Goal: Navigation & Orientation: Find specific page/section

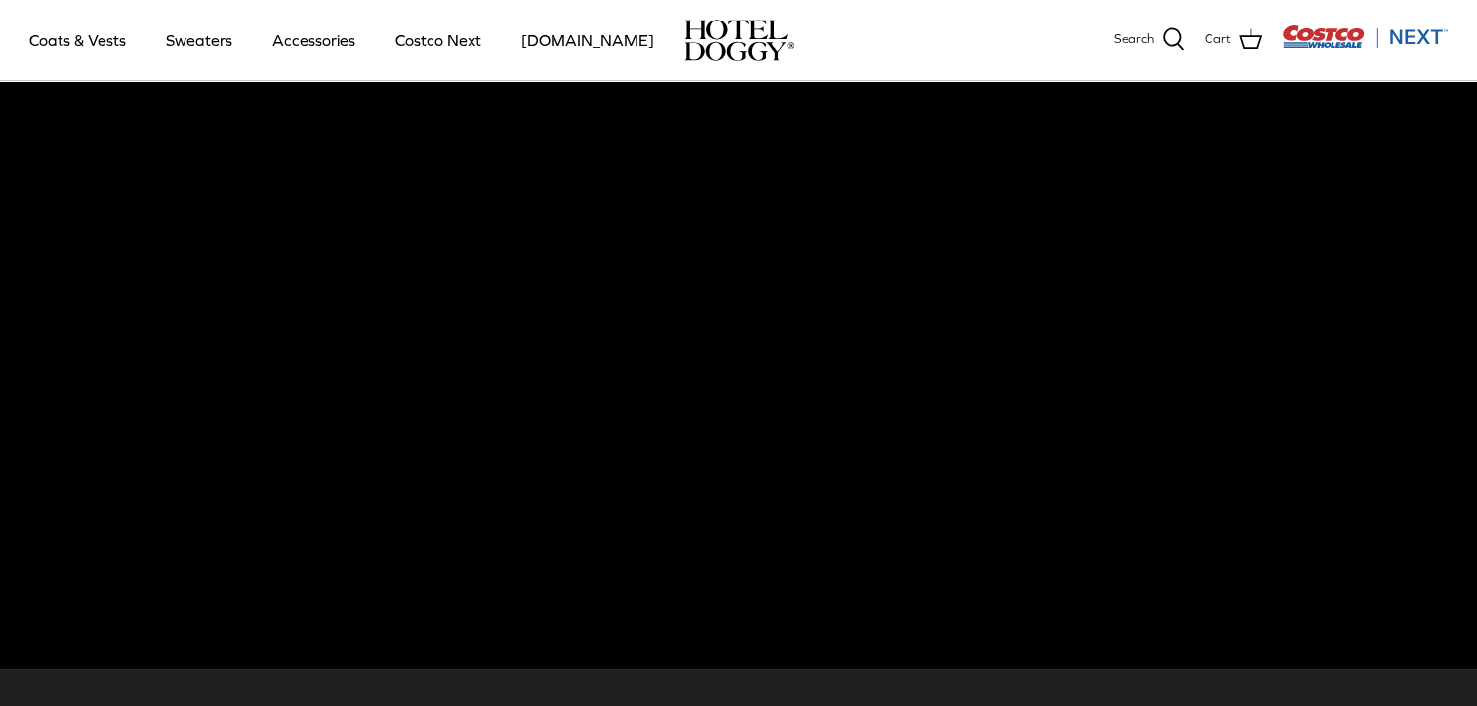
scroll to position [55, 0]
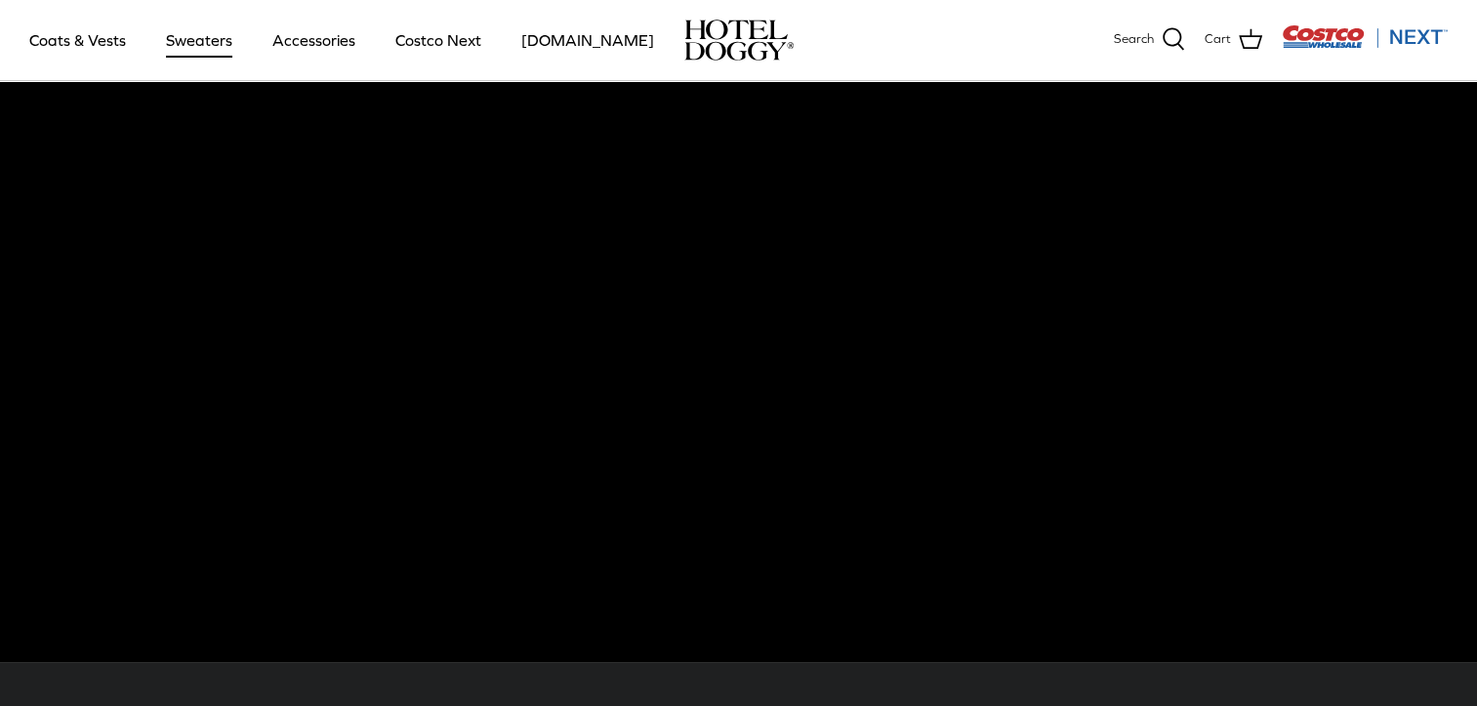
click at [208, 43] on link "Sweaters" at bounding box center [199, 40] width 102 height 66
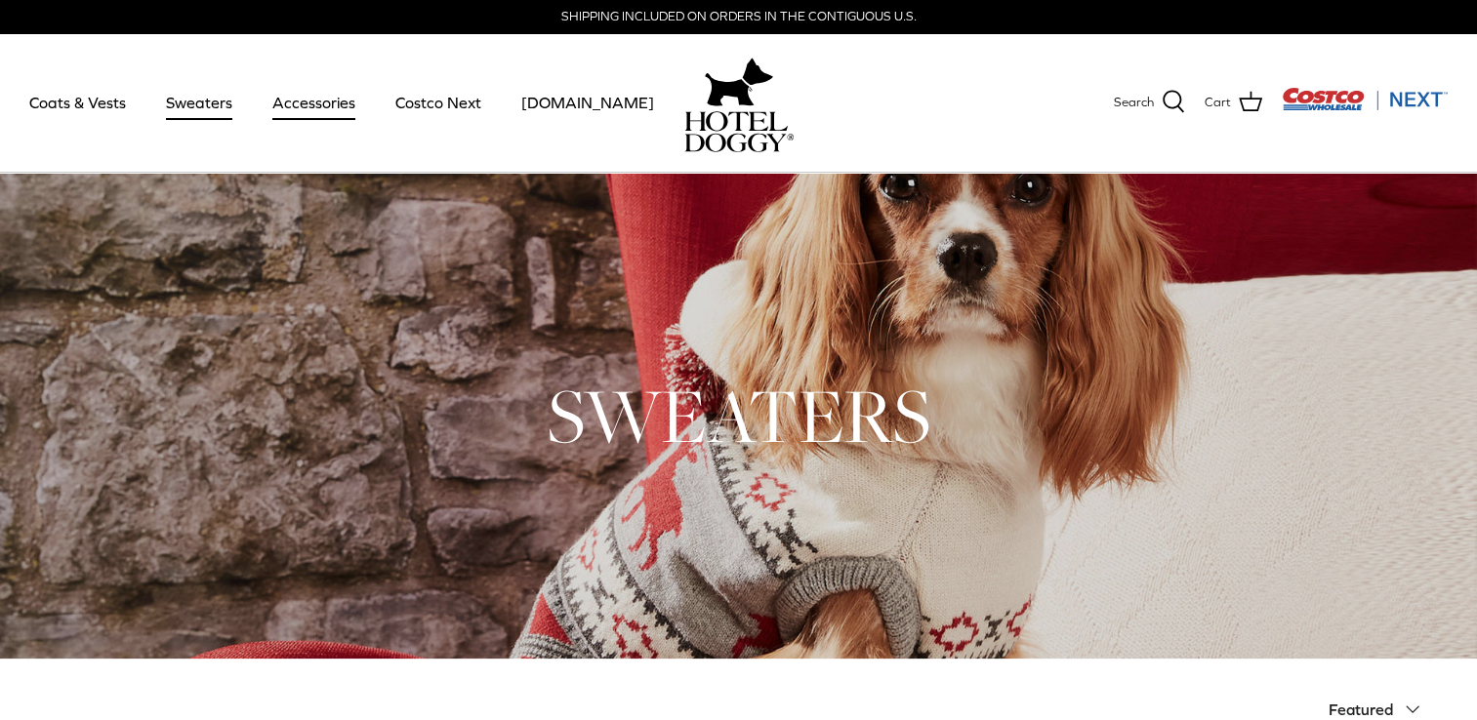
click at [339, 112] on link "Accessories" at bounding box center [314, 102] width 118 height 66
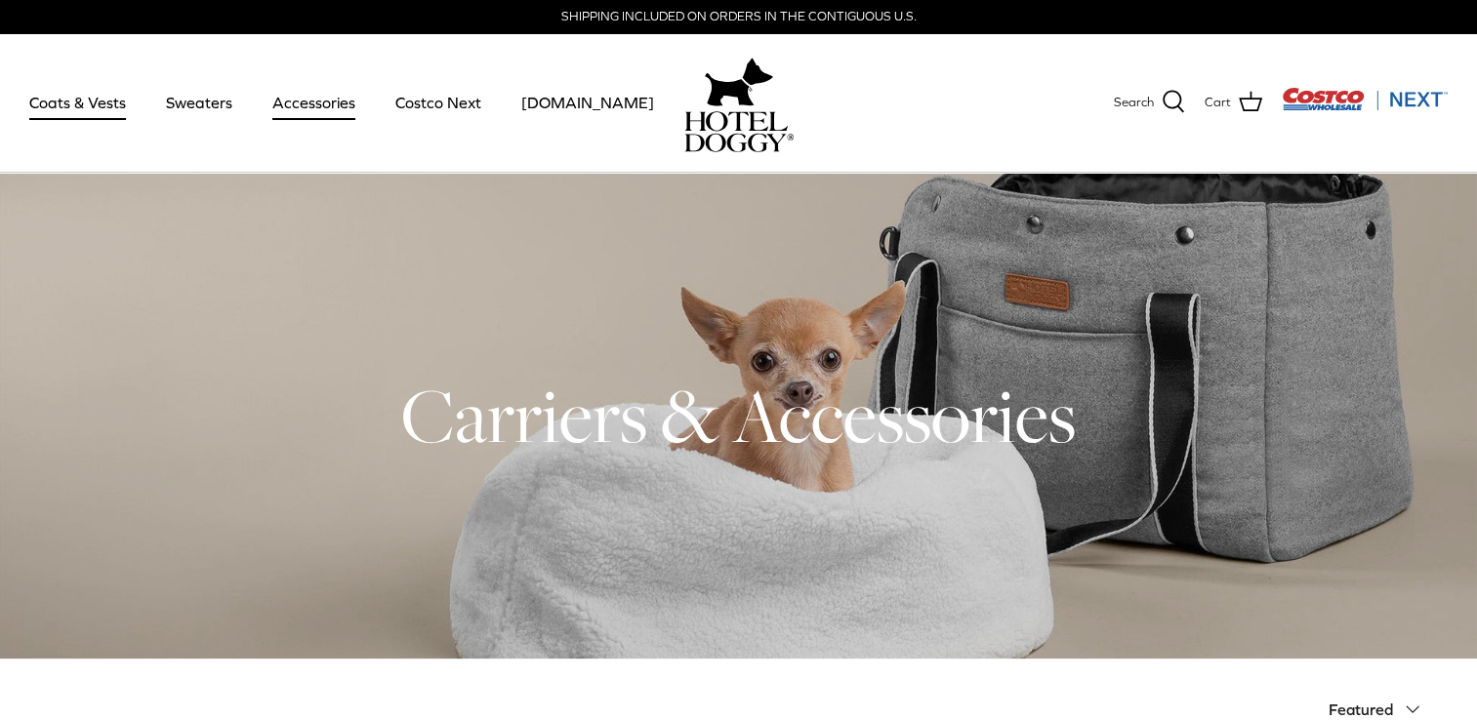
click at [70, 102] on link "Coats & Vests" at bounding box center [78, 102] width 132 height 66
